Goal: Task Accomplishment & Management: Manage account settings

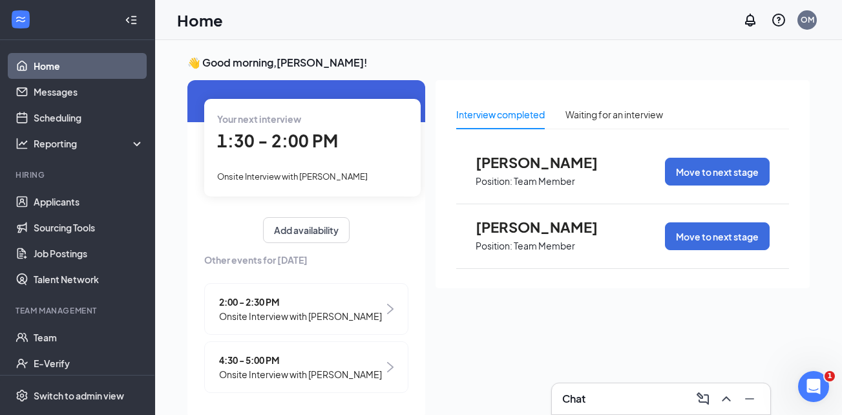
click at [524, 163] on span "[PERSON_NAME]" at bounding box center [547, 162] width 142 height 17
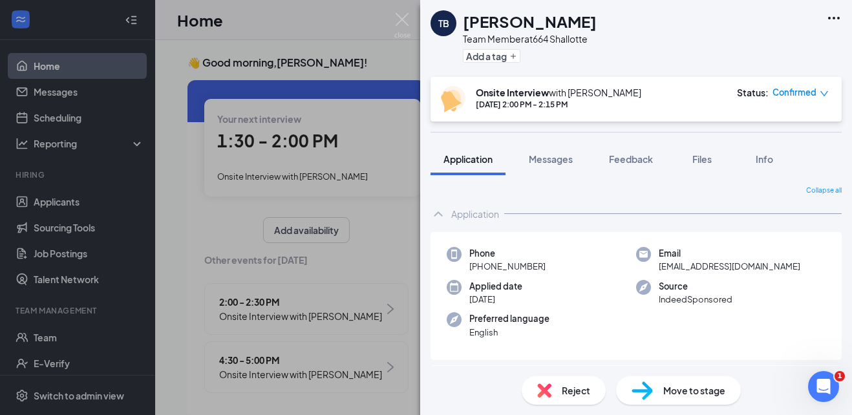
click at [583, 390] on span "Reject" at bounding box center [576, 390] width 28 height 14
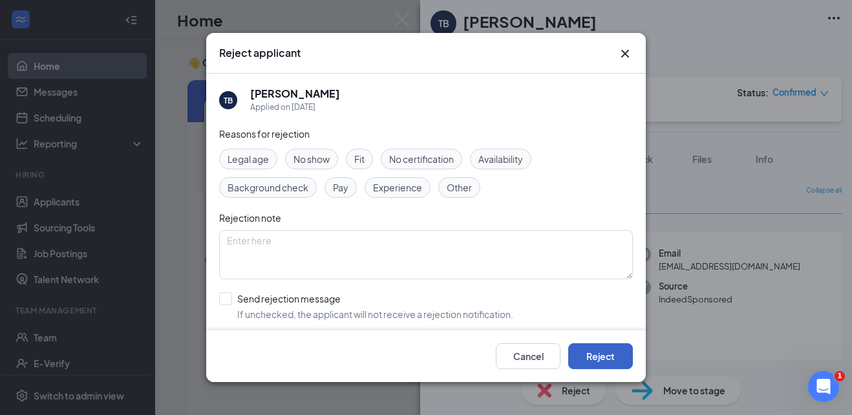
click at [594, 358] on button "Reject" at bounding box center [600, 356] width 65 height 26
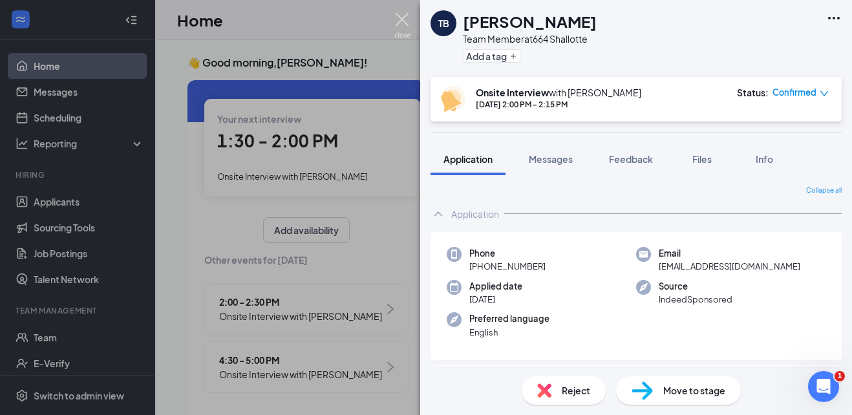
click at [403, 21] on img at bounding box center [402, 25] width 16 height 25
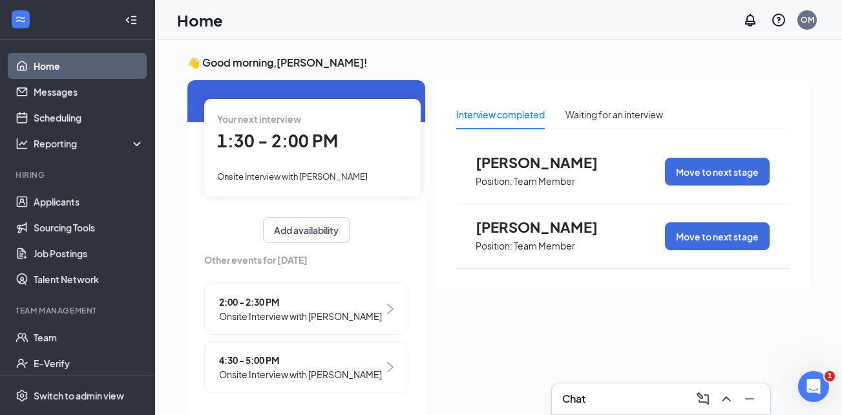
click at [542, 249] on p "Team Member" at bounding box center [544, 246] width 61 height 12
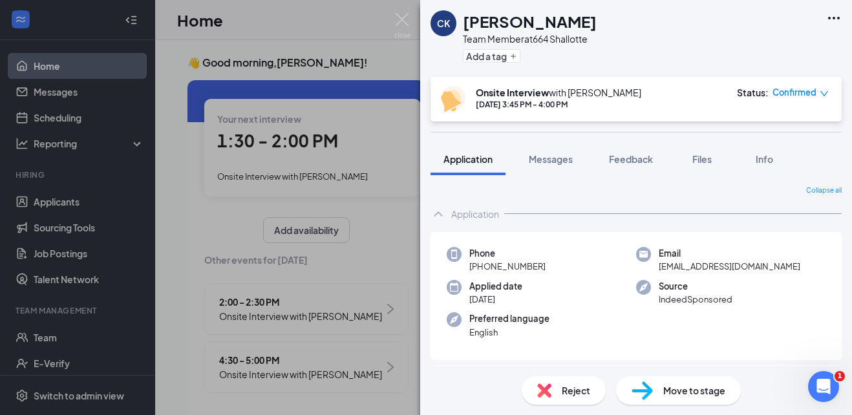
drag, startPoint x: 730, startPoint y: 176, endPoint x: 396, endPoint y: 16, distance: 369.9
click at [396, 16] on img at bounding box center [402, 25] width 16 height 25
